Goal: Task Accomplishment & Management: Manage account settings

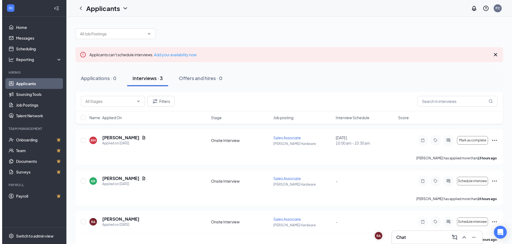
scroll to position [9, 0]
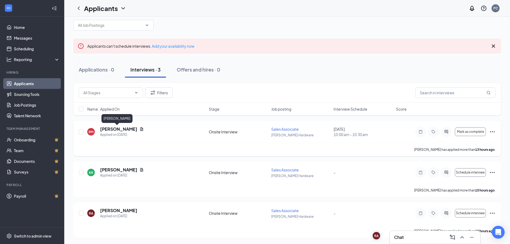
click at [110, 129] on h5 "[PERSON_NAME]" at bounding box center [118, 129] width 37 height 6
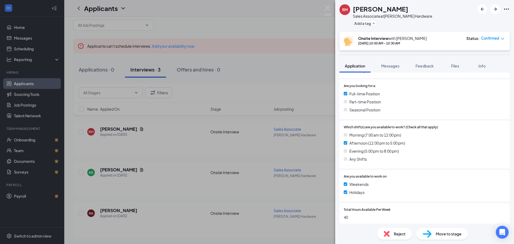
scroll to position [107, 0]
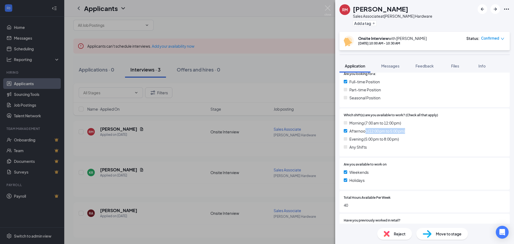
drag, startPoint x: 366, startPoint y: 134, endPoint x: 415, endPoint y: 134, distance: 49.2
click at [415, 134] on div "Morning (7:00 am to 12:00 pm) Afternoon (12:00 pm to 5:00 pm) Evening (5:00 pm …" at bounding box center [425, 136] width 162 height 32
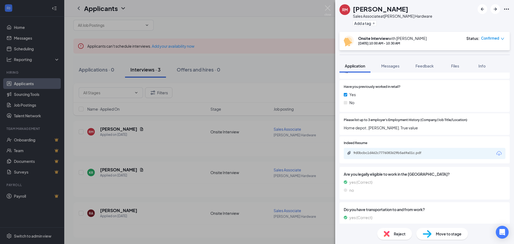
scroll to position [241, 0]
click at [496, 154] on icon "Download" at bounding box center [498, 153] width 5 height 5
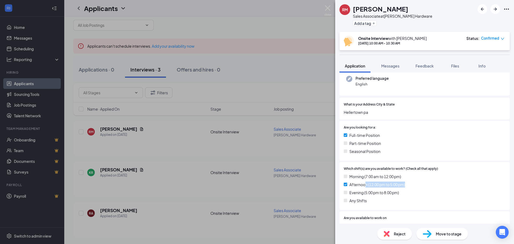
scroll to position [0, 0]
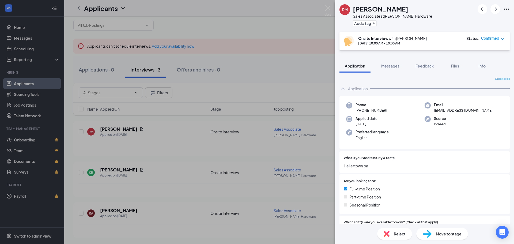
click at [501, 38] on icon "down" at bounding box center [502, 39] width 3 height 2
click at [476, 83] on div "Cancel" at bounding box center [477, 81] width 45 height 6
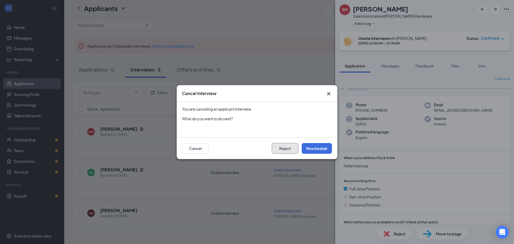
click at [284, 150] on button "Reject" at bounding box center [285, 148] width 27 height 11
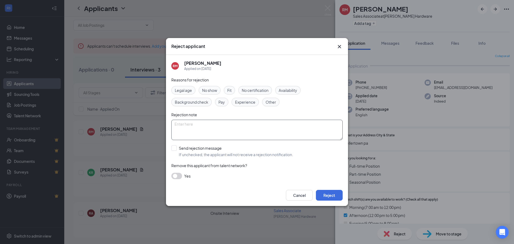
click at [204, 129] on textarea at bounding box center [256, 130] width 171 height 20
click at [231, 90] on span "Fit" at bounding box center [229, 90] width 4 height 6
click at [221, 127] on textarea at bounding box center [256, 130] width 171 height 20
type textarea "Unfortunately we have filled the position. I want to thank you for taking the t…"
click at [177, 150] on input "Send rejection message If unchecked, the applicant will not receive a rejection…" at bounding box center [232, 151] width 122 height 12
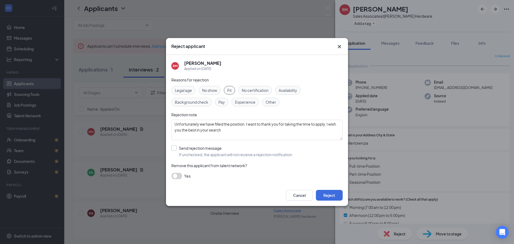
checkbox input "true"
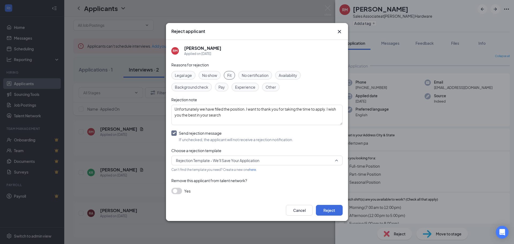
click at [225, 163] on span "Rejection Template - We'll Save Your Application" at bounding box center [217, 160] width 83 height 8
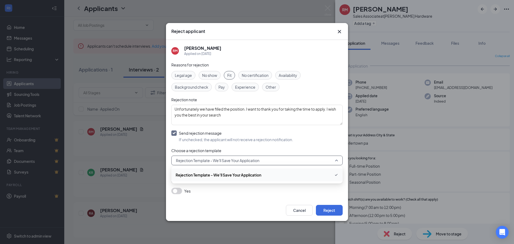
click at [251, 177] on span "Rejection Template - We'll Save Your Application" at bounding box center [219, 175] width 86 height 6
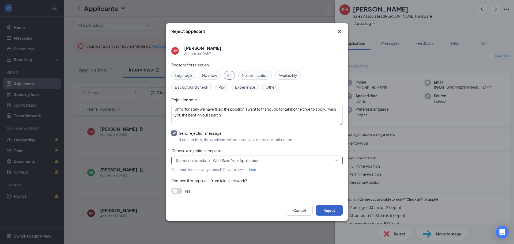
click at [334, 207] on button "Reject" at bounding box center [329, 210] width 27 height 11
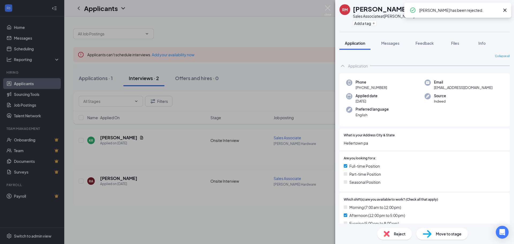
click at [505, 11] on icon "Cross" at bounding box center [504, 10] width 6 height 6
click at [326, 7] on img at bounding box center [327, 10] width 7 height 10
